Goal: Navigation & Orientation: Find specific page/section

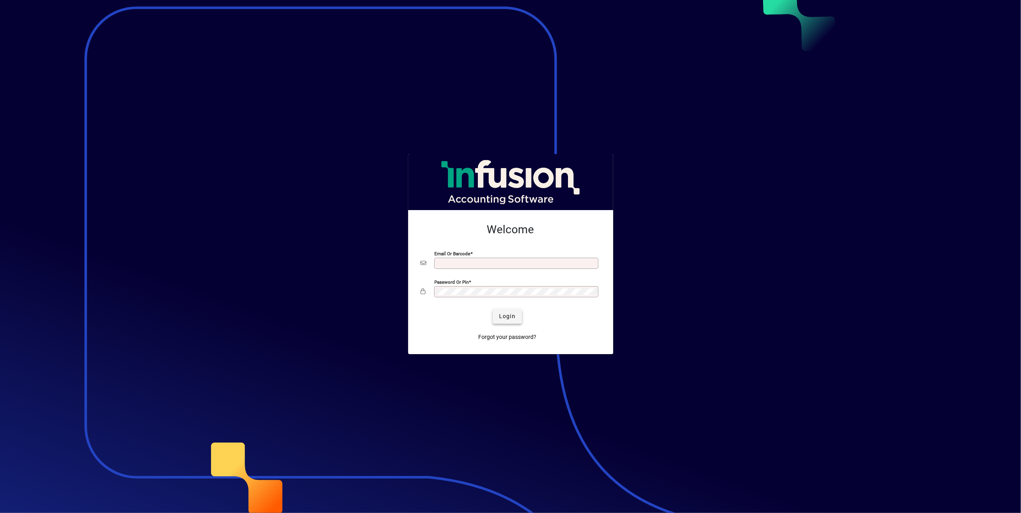
type input "**********"
click at [511, 319] on span "Login" at bounding box center [507, 316] width 16 height 8
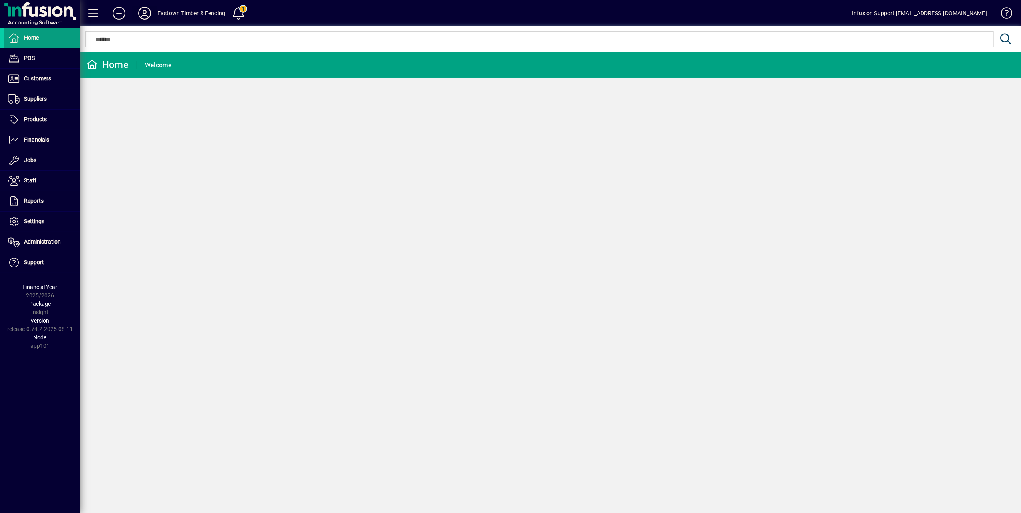
click at [146, 12] on icon at bounding box center [145, 13] width 16 height 13
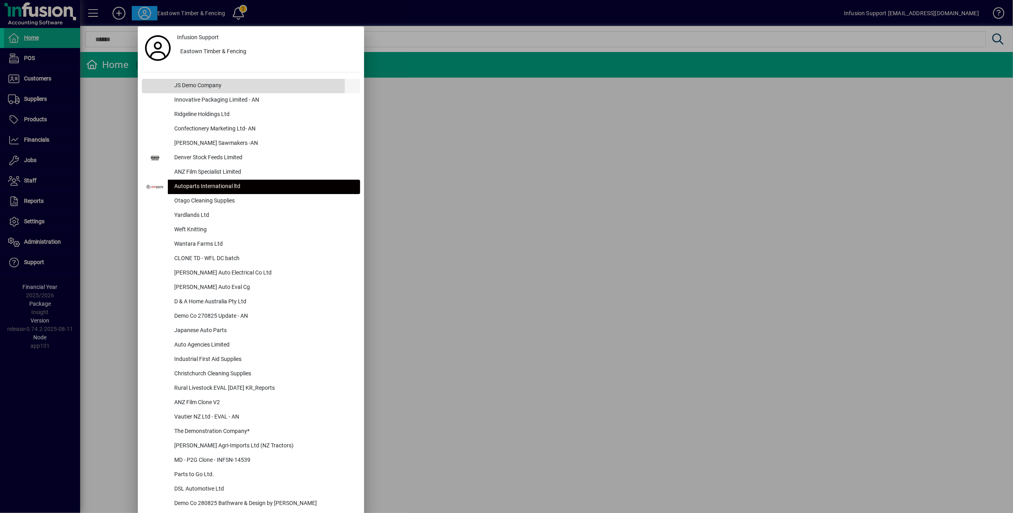
click at [201, 84] on div "JS Demo Company" at bounding box center [264, 86] width 192 height 14
